Goal: Find specific page/section: Find specific page/section

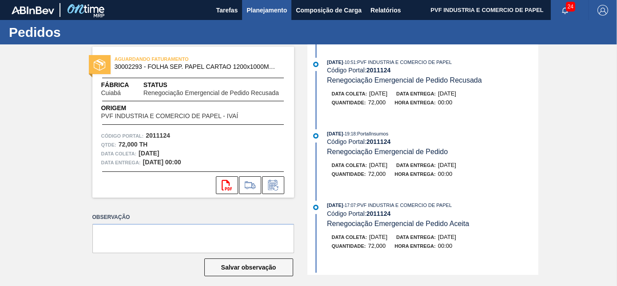
click at [272, 11] on span "Planejamento" at bounding box center [267, 10] width 40 height 11
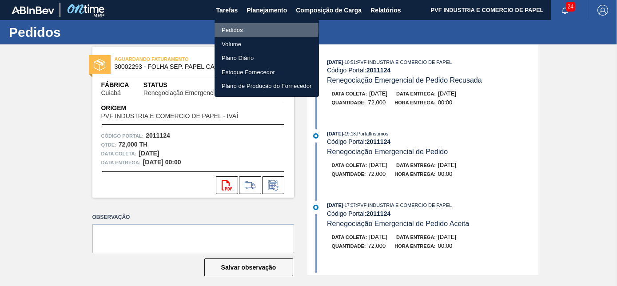
click at [235, 29] on li "Pedidos" at bounding box center [267, 30] width 104 height 14
